Goal: Answer question/provide support

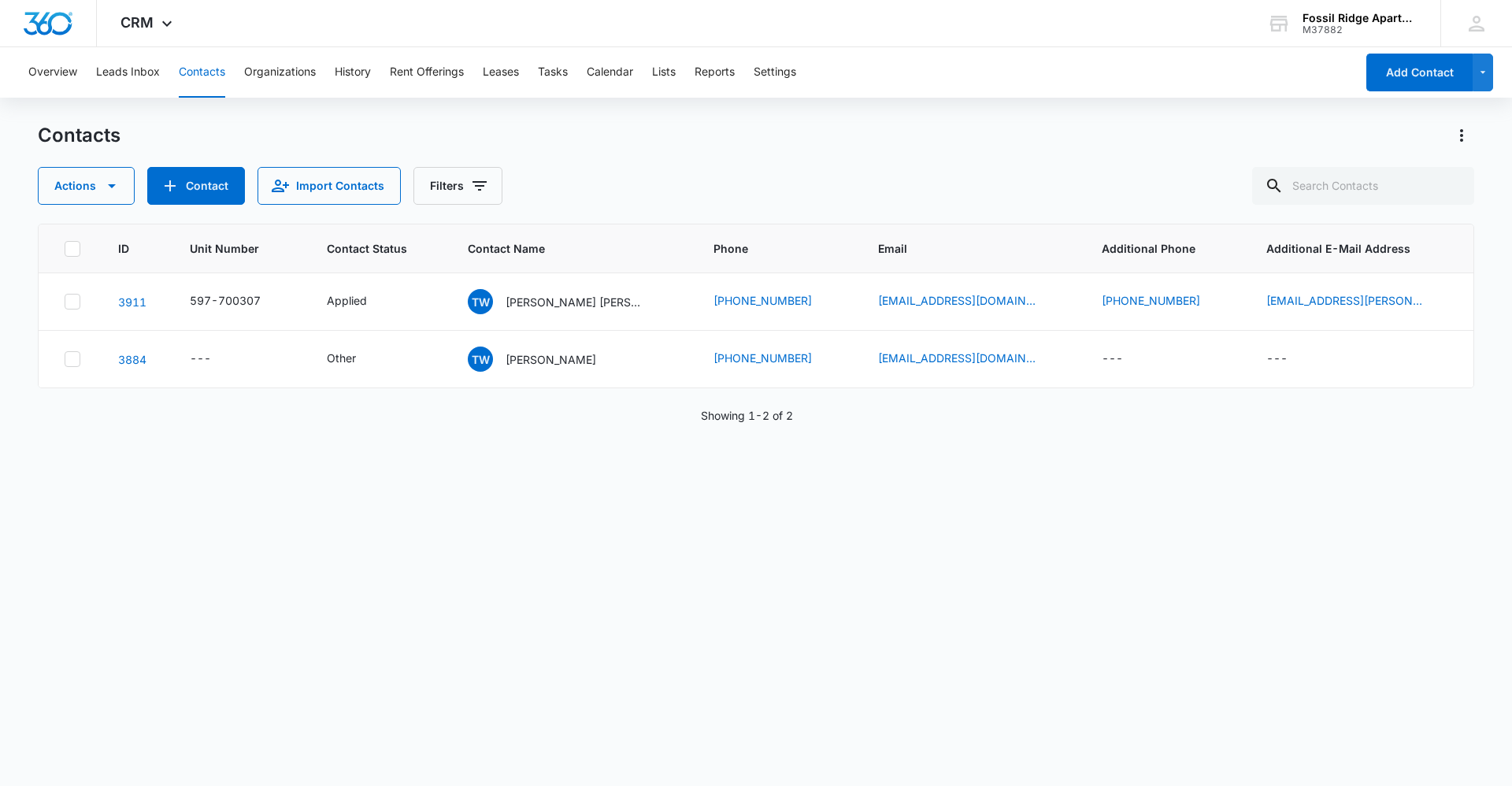
click at [192, 91] on button "Contacts" at bounding box center [202, 72] width 46 height 50
click at [1353, 195] on input "text" at bounding box center [1363, 186] width 222 height 38
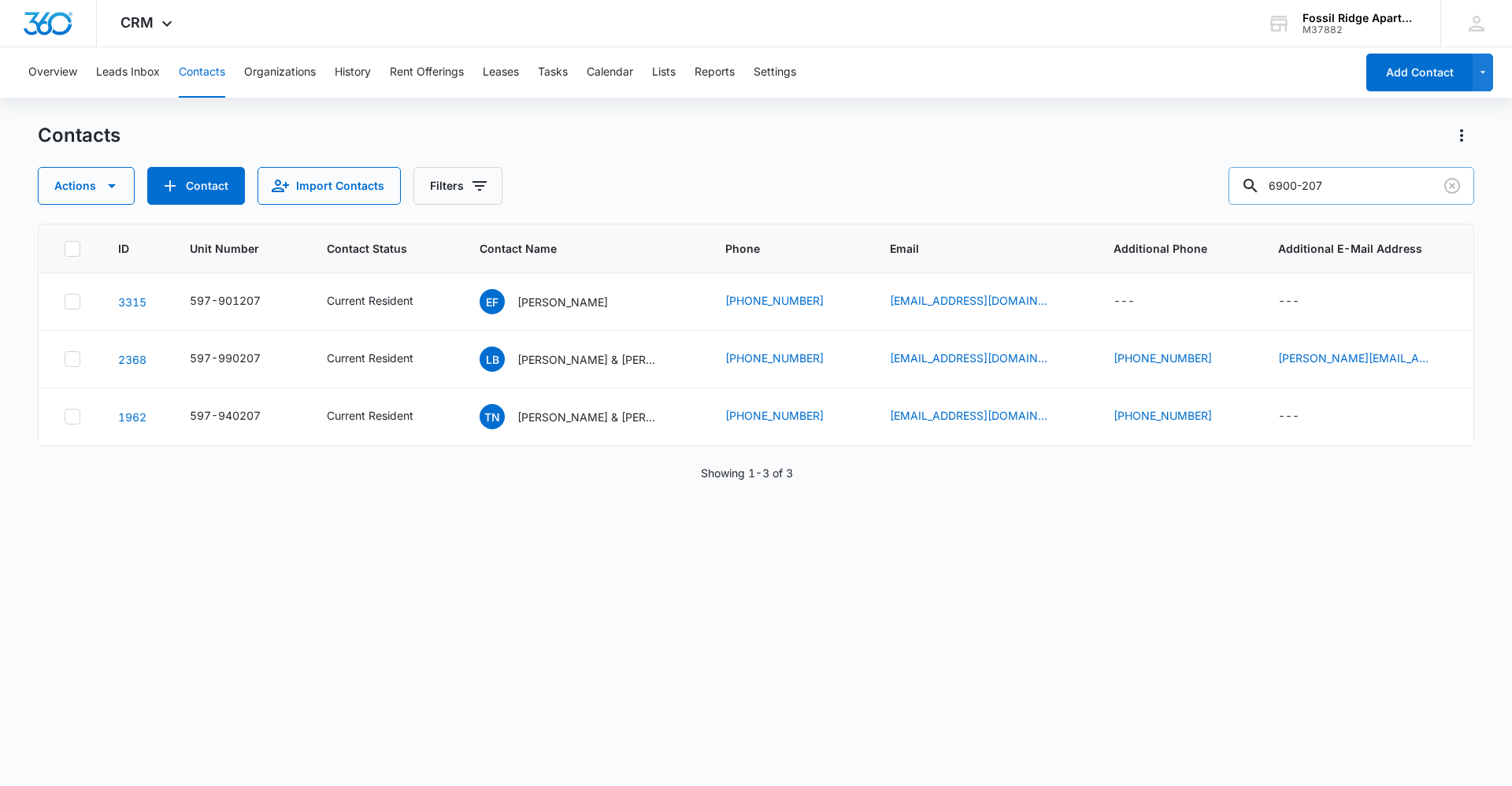
click at [1315, 184] on input "6900-207" at bounding box center [1350, 186] width 246 height 38
type input "597-900207"
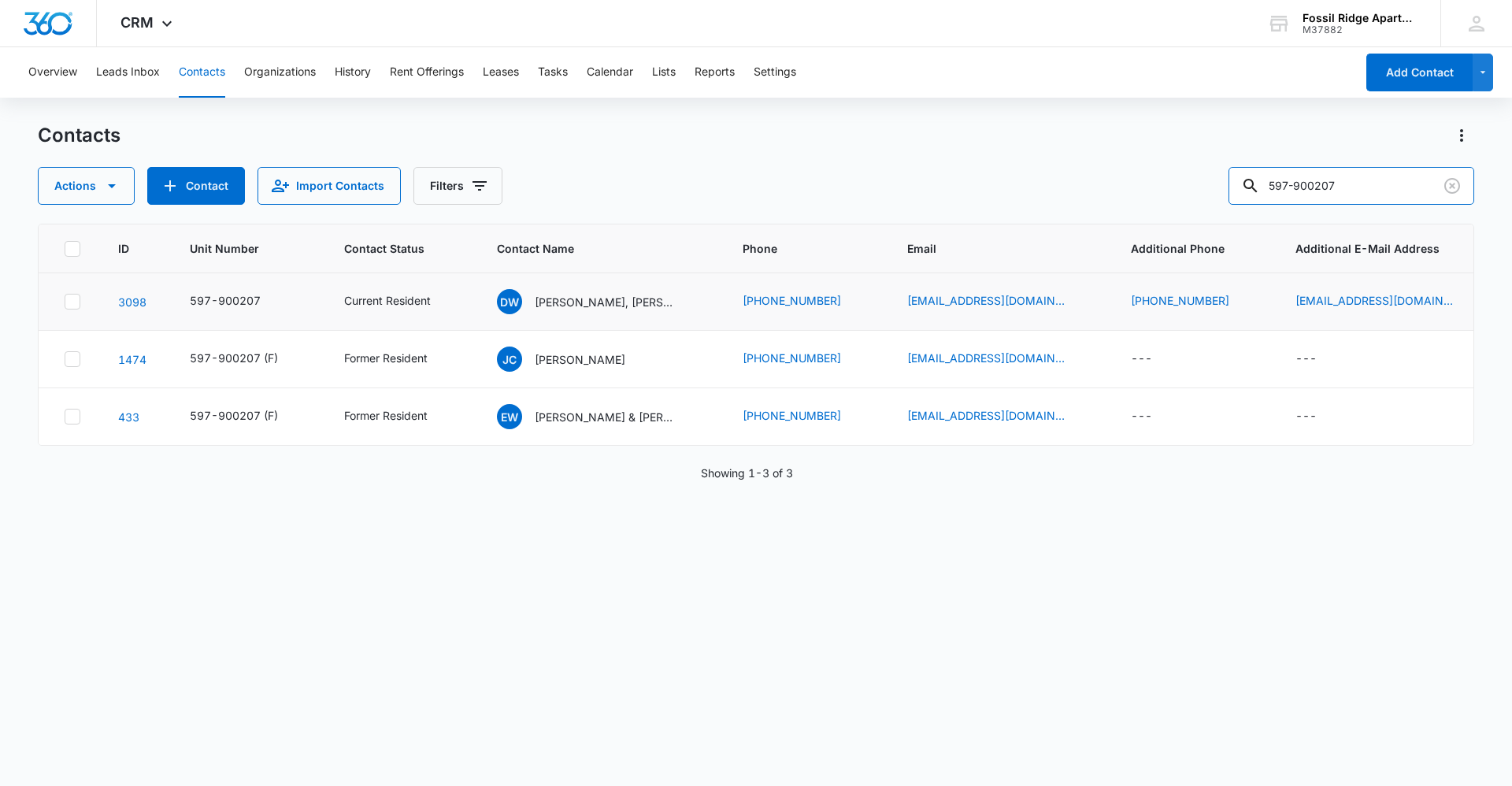
drag, startPoint x: 1354, startPoint y: 186, endPoint x: 1182, endPoint y: 311, distance: 212.6
click at [1183, 315] on div "Contacts Actions Contact Import Contacts Filters 597-900207 ID Unit Number Cont…" at bounding box center [755, 454] width 1436 height 662
type input "597-020203"
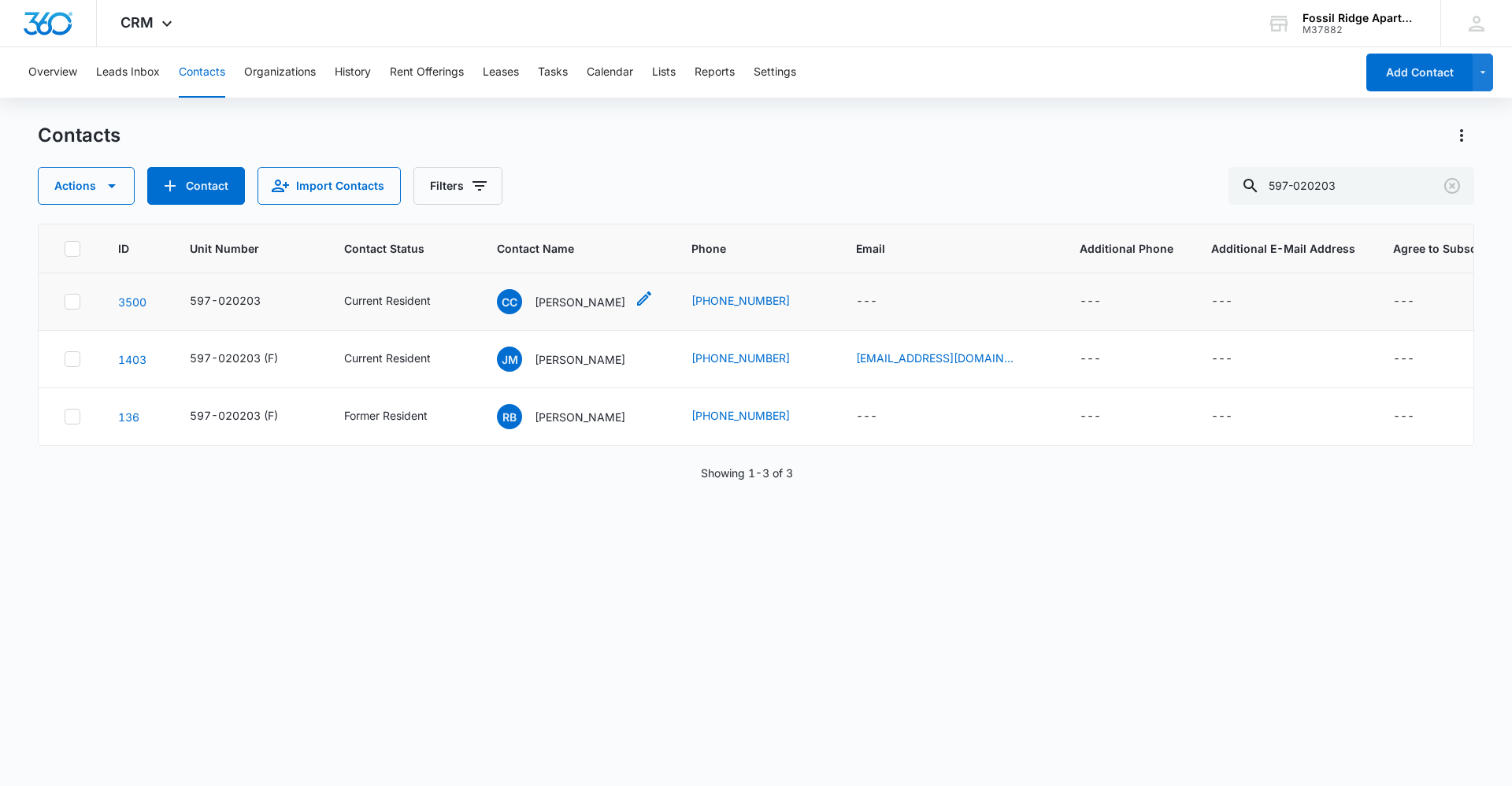
click at [602, 306] on p "[PERSON_NAME]" at bounding box center [579, 302] width 90 height 17
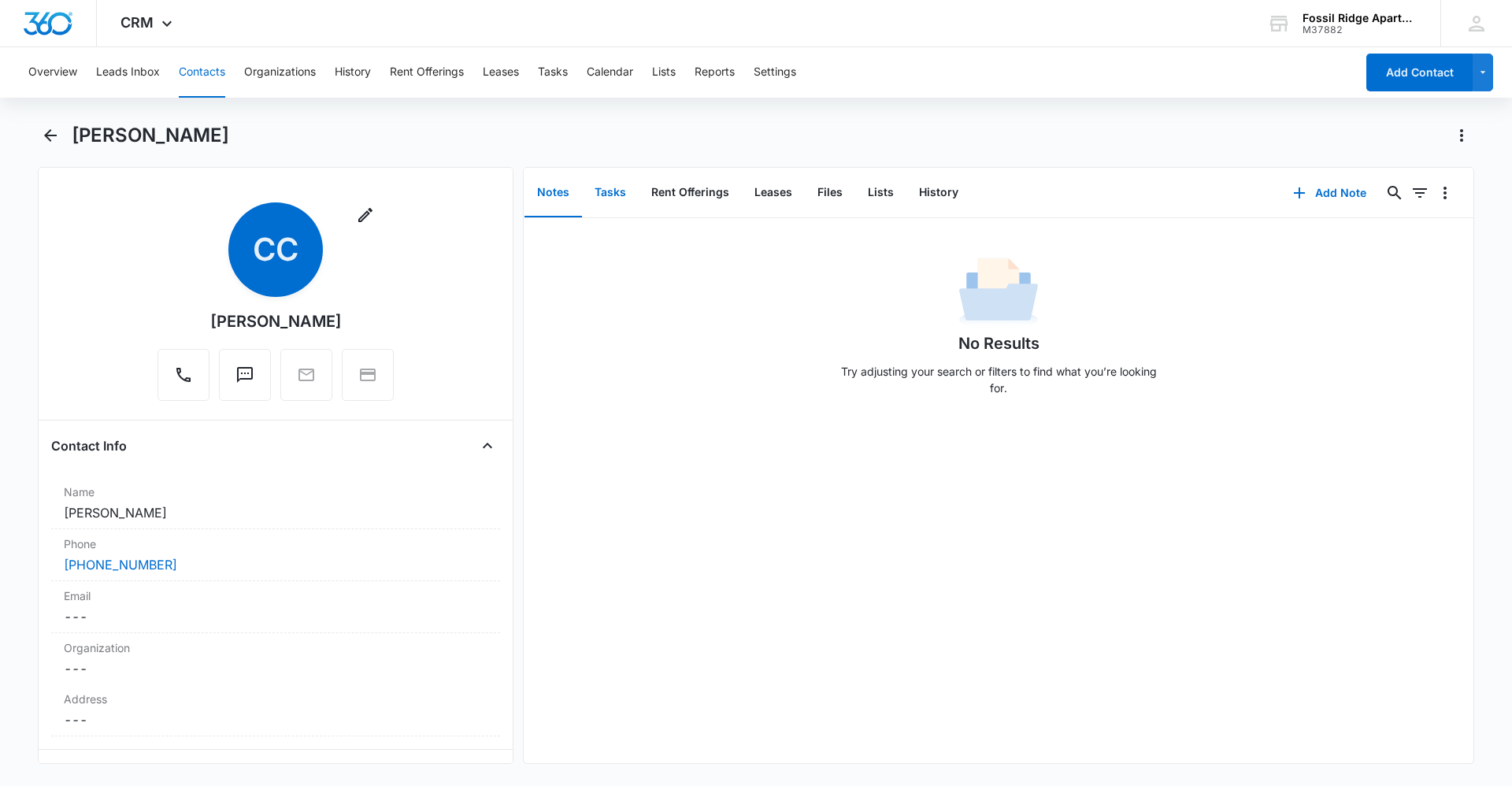
click at [610, 207] on button "Tasks" at bounding box center [610, 193] width 57 height 49
click at [560, 203] on button "Notes" at bounding box center [553, 193] width 58 height 49
click at [605, 186] on button "Tasks" at bounding box center [610, 193] width 57 height 49
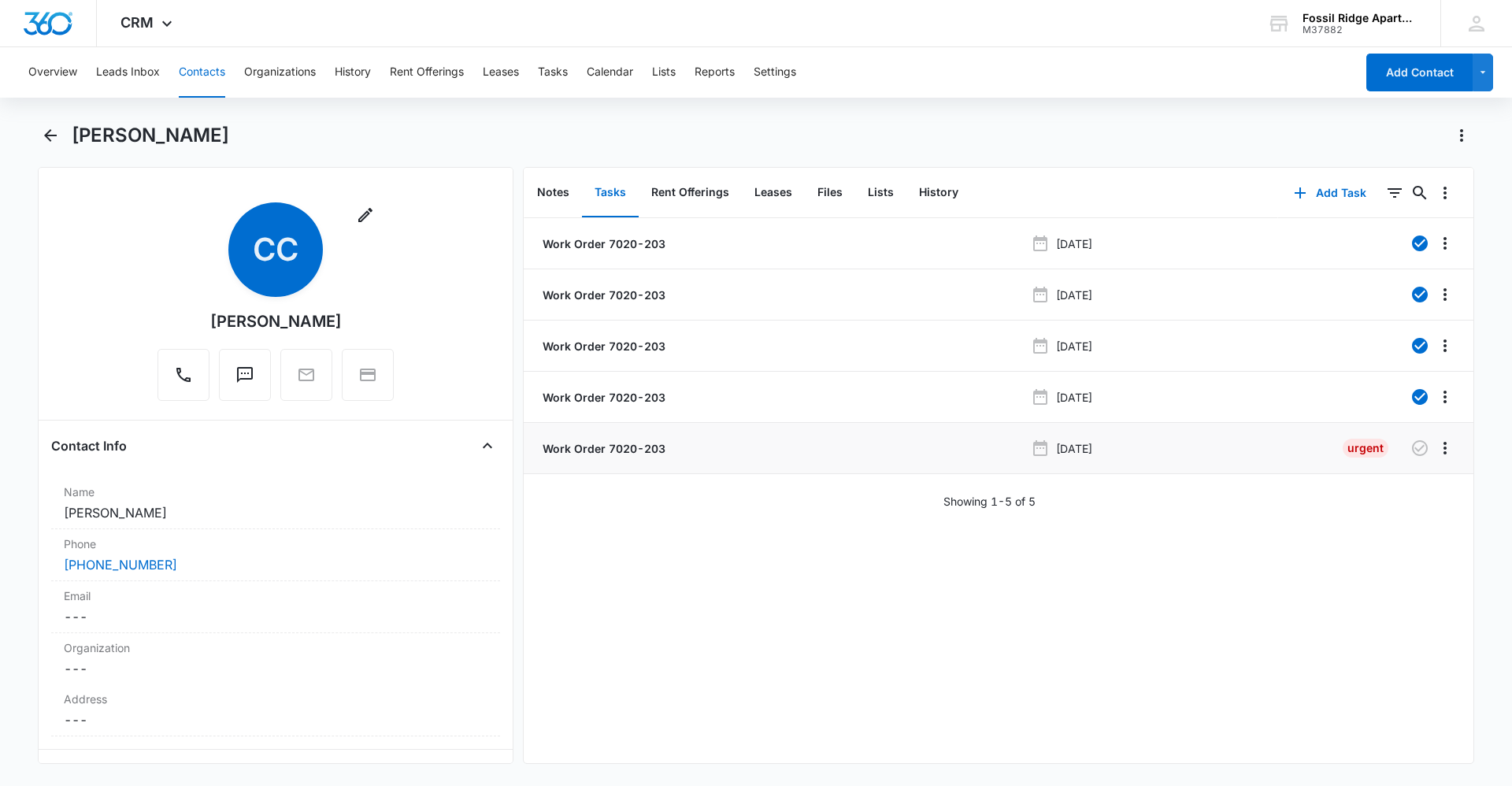
click at [616, 444] on p "Work Order 7020-203" at bounding box center [602, 448] width 126 height 17
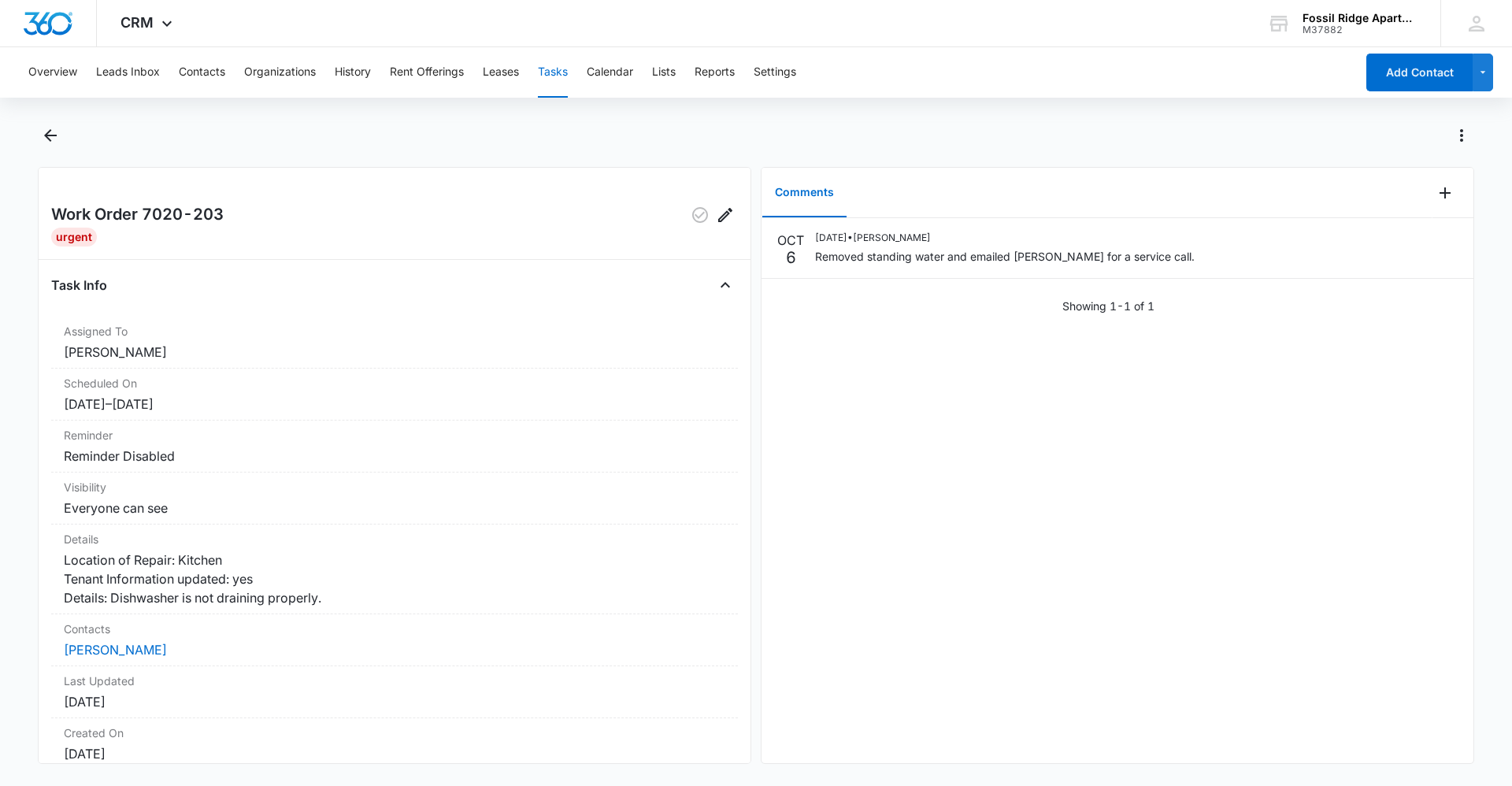
click at [1413, 196] on div "Comments" at bounding box center [1097, 193] width 670 height 50
click at [1435, 190] on icon "Add Comment" at bounding box center [1445, 193] width 19 height 19
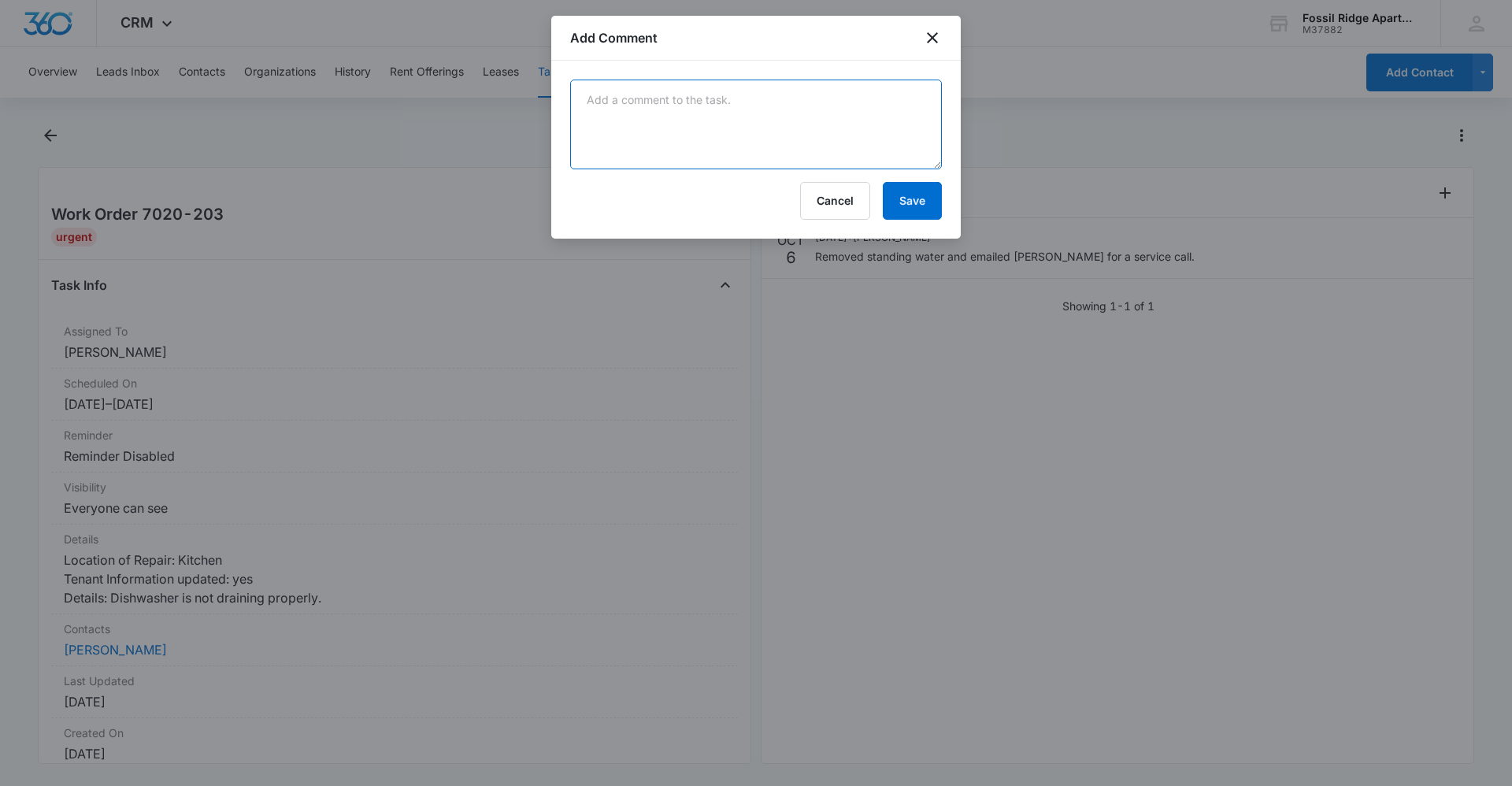
click at [660, 115] on textarea at bounding box center [756, 124] width 372 height 90
type textarea "Pump needs to be ordered by [PERSON_NAME]"
click at [916, 207] on button "Save" at bounding box center [912, 200] width 59 height 38
